Goal: Task Accomplishment & Management: Complete application form

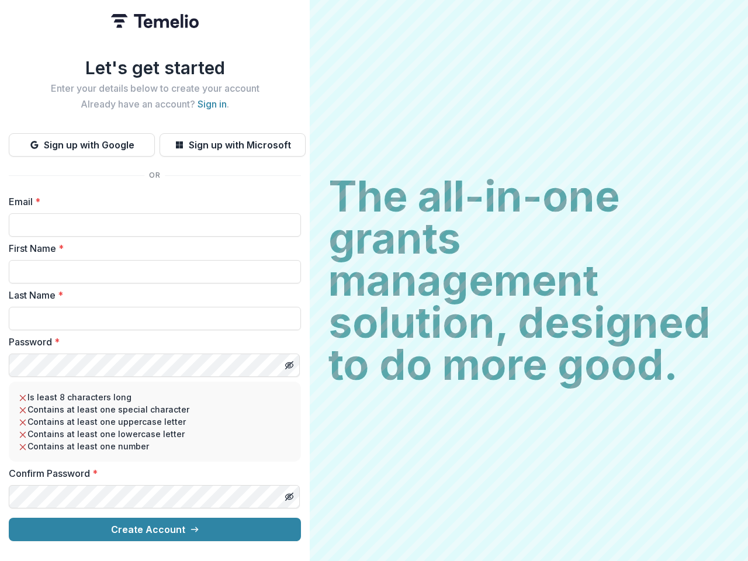
click at [374, 281] on h2 "The all-in-one grants management solution, designed to do more good." at bounding box center [529, 280] width 401 height 210
click at [82, 140] on button "Sign up with Google" at bounding box center [82, 144] width 146 height 23
click at [232, 140] on button "Sign up with Microsoft" at bounding box center [233, 144] width 146 height 23
click at [289, 362] on line "Toggle password visibility" at bounding box center [289, 365] width 7 height 7
click at [289, 493] on line "Toggle password visibility" at bounding box center [289, 496] width 7 height 7
